Goal: Task Accomplishment & Management: Use online tool/utility

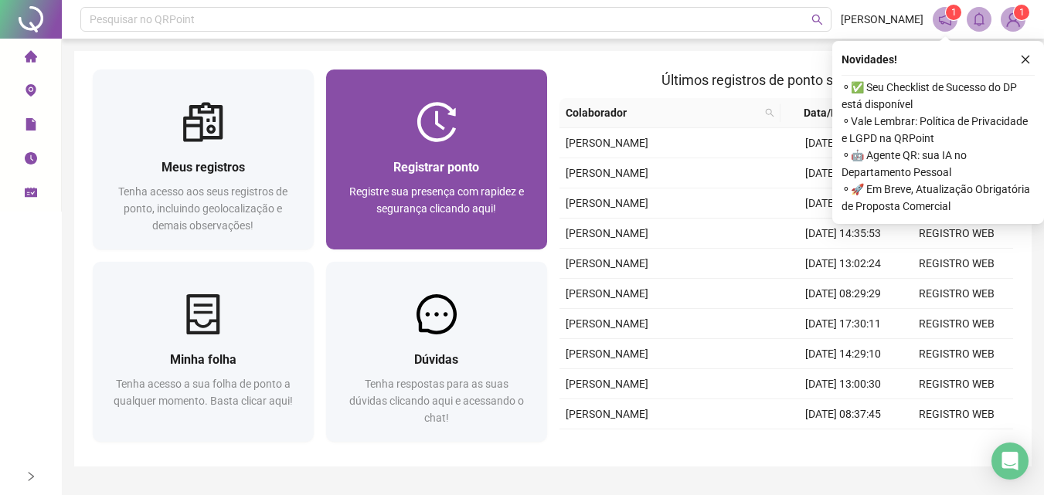
click at [475, 162] on span "Registrar ponto" at bounding box center [436, 167] width 86 height 15
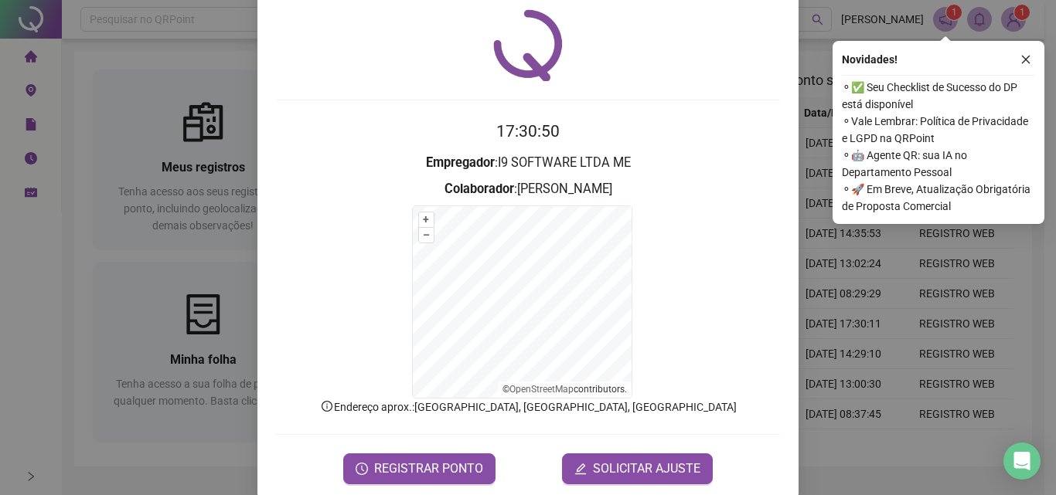
scroll to position [70, 0]
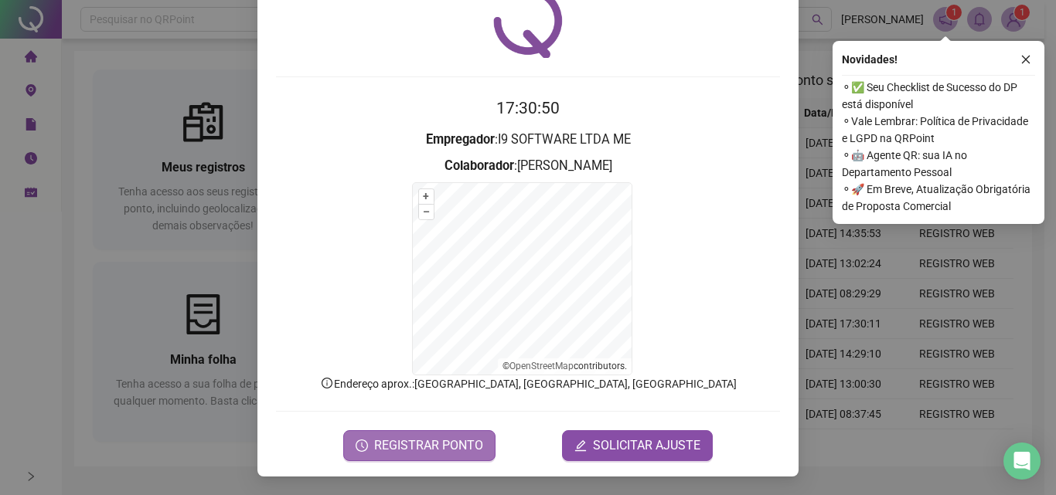
click at [427, 457] on button "REGISTRAR PONTO" at bounding box center [419, 445] width 152 height 31
